Goal: Transaction & Acquisition: Purchase product/service

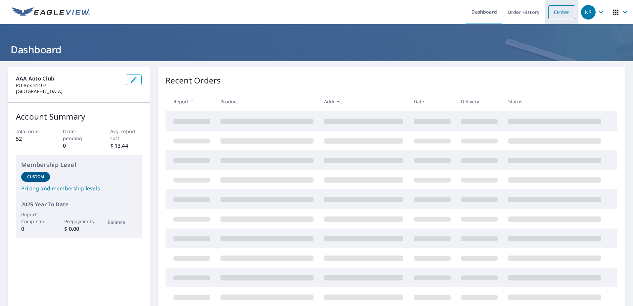
click at [554, 8] on link "Order" at bounding box center [562, 12] width 27 height 14
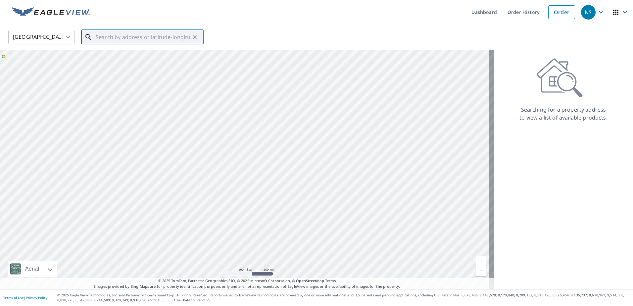
click at [97, 36] on input "text" at bounding box center [143, 37] width 94 height 19
paste input "[STREET_ADDRESS][PERSON_NAME]"
click at [127, 57] on span "[STREET_ADDRESS]" at bounding box center [146, 56] width 104 height 8
type input "[STREET_ADDRESS][PERSON_NAME]"
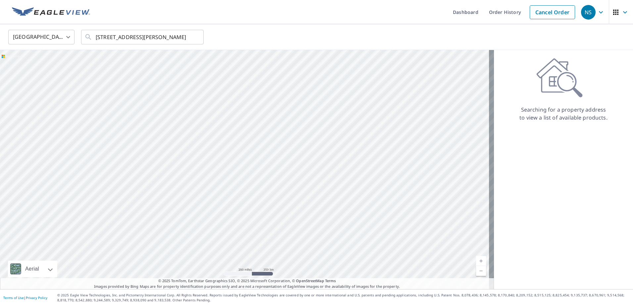
scroll to position [0, 0]
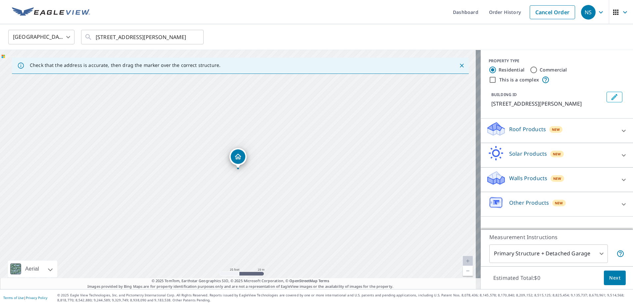
drag, startPoint x: 179, startPoint y: 167, endPoint x: 228, endPoint y: 182, distance: 51.5
click at [228, 182] on div "[STREET_ADDRESS][PERSON_NAME]" at bounding box center [240, 169] width 481 height 239
click at [599, 255] on body "NS NS Dashboard Order History Cancel Order NS United States [GEOGRAPHIC_DATA] ​…" at bounding box center [316, 153] width 633 height 306
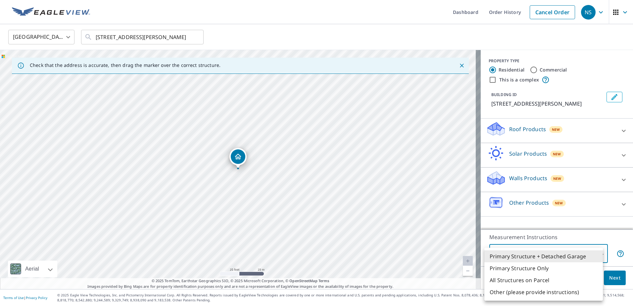
click at [545, 270] on li "Primary Structure Only" at bounding box center [544, 268] width 119 height 12
type input "2"
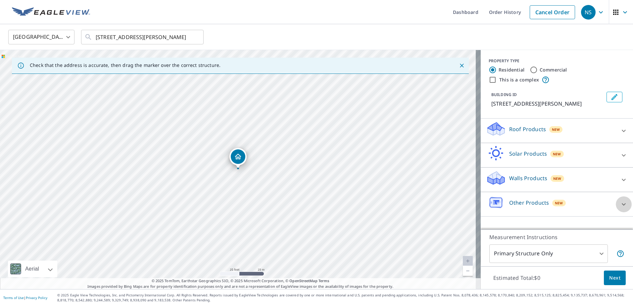
click at [622, 204] on icon at bounding box center [624, 204] width 8 height 8
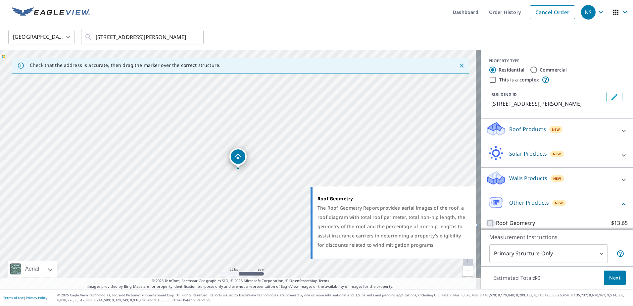
click at [486, 222] on input "Roof Geometry $13.65" at bounding box center [491, 223] width 10 height 8
checkbox input "true"
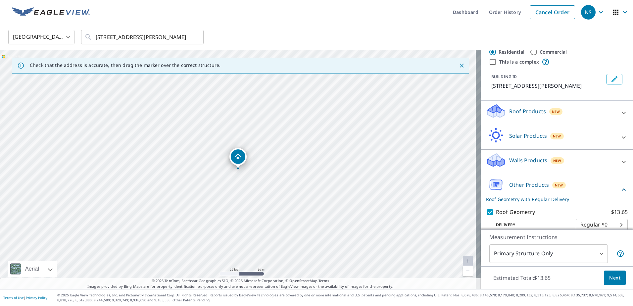
scroll to position [27, 0]
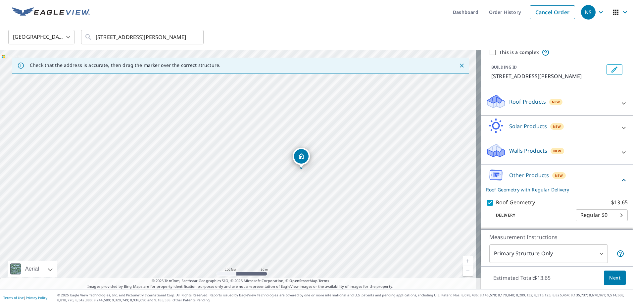
click at [610, 279] on span "Next" at bounding box center [615, 278] width 11 height 8
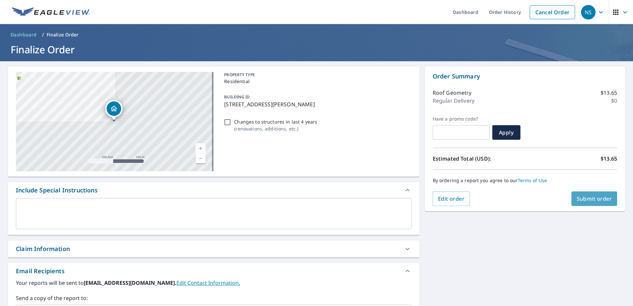
click at [583, 199] on span "Submit order" at bounding box center [594, 198] width 35 height 7
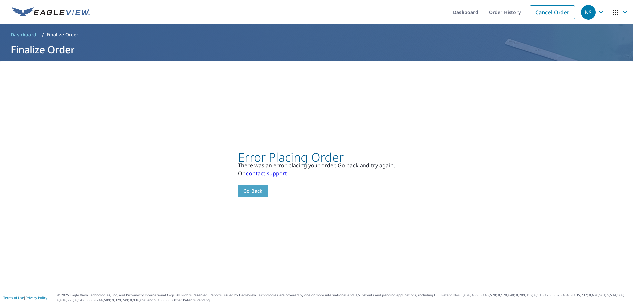
click at [249, 192] on span "Go back" at bounding box center [252, 191] width 19 height 8
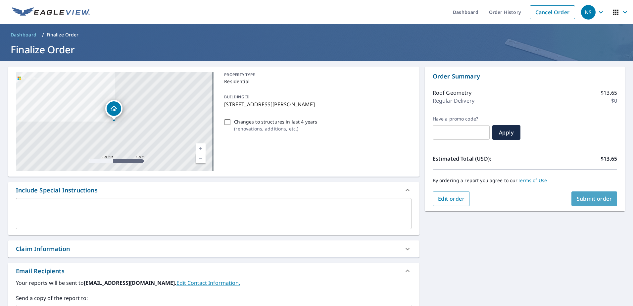
click at [588, 194] on button "Submit order" at bounding box center [595, 198] width 46 height 15
